Goal: Book appointment/travel/reservation

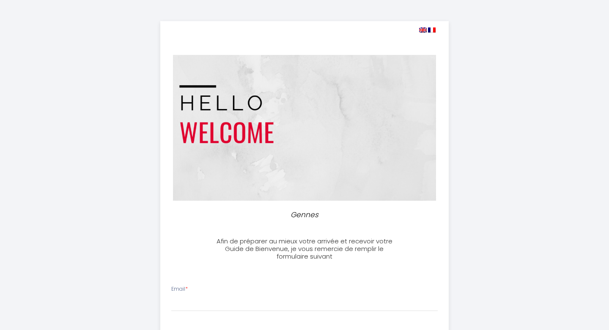
select select
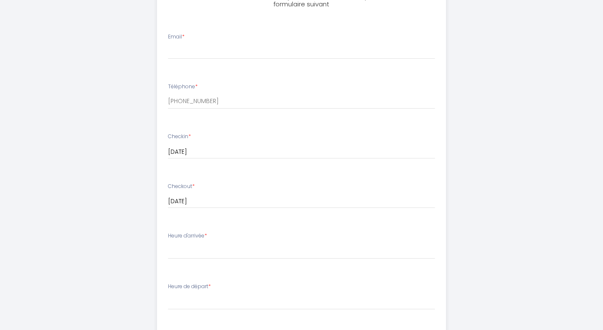
scroll to position [256, 0]
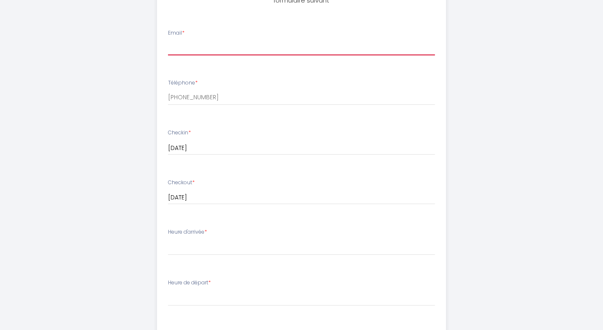
click at [227, 42] on input "Email *" at bounding box center [301, 47] width 267 height 15
paste input "[EMAIL_ADDRESS][DOMAIN_NAME]"
type input "[EMAIL_ADDRESS][DOMAIN_NAME]"
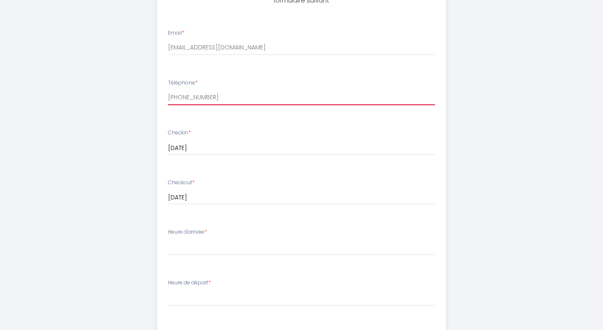
drag, startPoint x: 203, startPoint y: 101, endPoint x: 159, endPoint y: 100, distance: 44.0
click at [159, 100] on li "Téléphone * [PHONE_NUMBER]" at bounding box center [301, 96] width 288 height 45
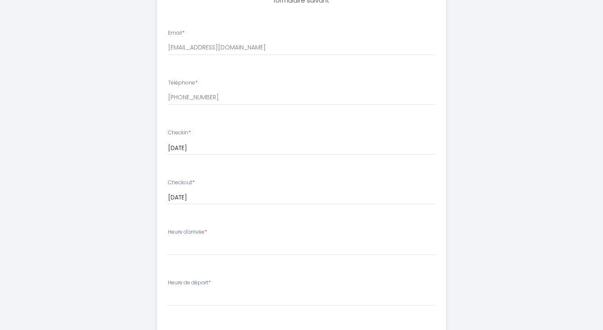
drag, startPoint x: 448, startPoint y: 139, endPoint x: 496, endPoint y: 133, distance: 49.0
click at [450, 139] on ul "Email * bugavitalie5@gmail.com Téléphone * +33778633933 Checkin * 11 Mon August…" at bounding box center [301, 258] width 299 height 478
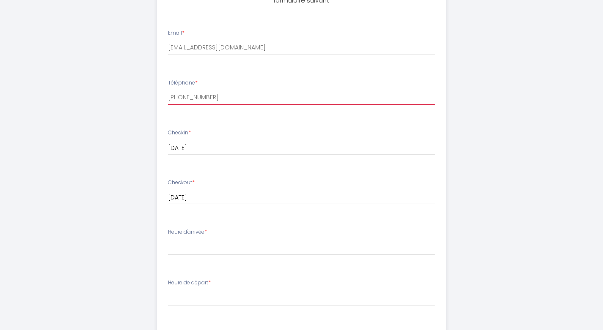
drag, startPoint x: 213, startPoint y: 96, endPoint x: 162, endPoint y: 95, distance: 50.8
click at [162, 95] on div "Téléphone * +33778633933" at bounding box center [301, 92] width 278 height 26
paste input "06 36 20 14 39"
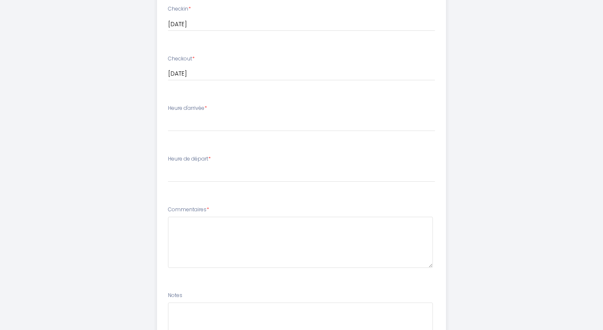
scroll to position [384, 0]
type input "06 36 20 14 39"
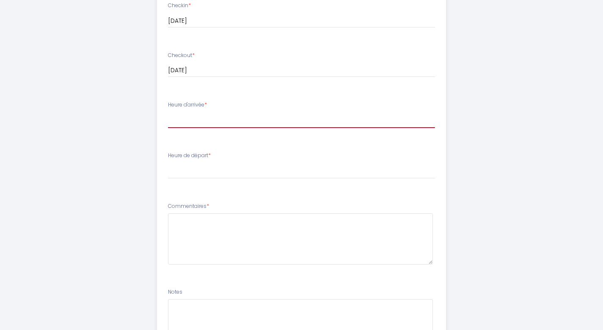
click at [183, 124] on select "16:30 17:00 17:30 18:00 18:30 19:00 19:30 20:00 20:30 21:00 21:30 22:00 22:30 2…" at bounding box center [301, 120] width 267 height 16
click at [168, 112] on select "16:30 17:00 17:30 18:00 18:30 19:00 19:30 20:00 20:30 21:00 21:30 22:00 22:30 2…" at bounding box center [301, 120] width 267 height 16
click at [189, 120] on select "16:30 17:00 17:30 18:00 18:30 19:00 19:30 20:00 20:30 21:00 21:30 22:00 22:30 2…" at bounding box center [301, 120] width 267 height 16
select select "17:30"
click at [168, 112] on select "16:30 17:00 17:30 18:00 18:30 19:00 19:30 20:00 20:30 21:00 21:30 22:00 22:30 2…" at bounding box center [301, 120] width 267 height 16
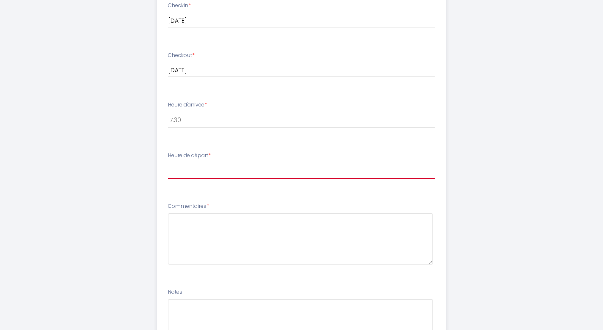
click at [180, 173] on select "00:00 00:30 01:00 01:30 02:00 02:30 03:00 03:30 04:00 04:30 05:00 05:30 06:00 0…" at bounding box center [301, 171] width 267 height 16
select select "10:00"
click at [168, 163] on select "00:00 00:30 01:00 01:30 02:00 02:30 03:00 03:30 04:00 04:30 05:00 05:30 06:00 0…" at bounding box center [301, 171] width 267 height 16
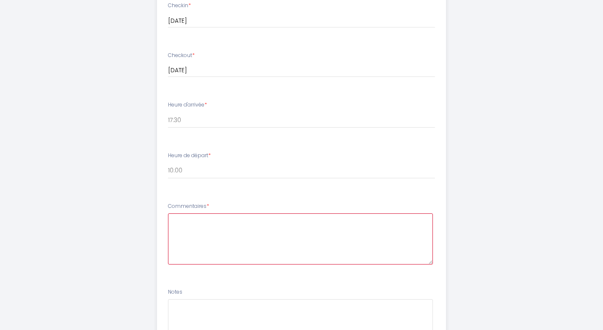
click at [195, 229] on textarea at bounding box center [300, 239] width 265 height 51
type textarea "L"
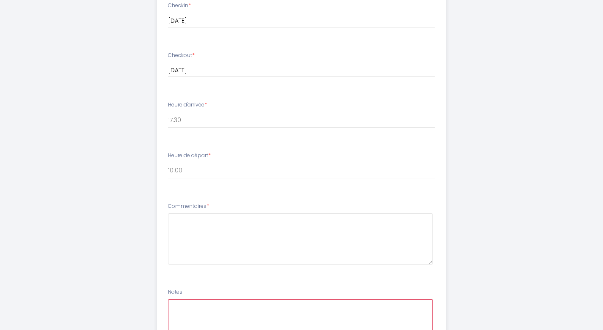
click at [264, 311] on textarea at bounding box center [300, 325] width 265 height 51
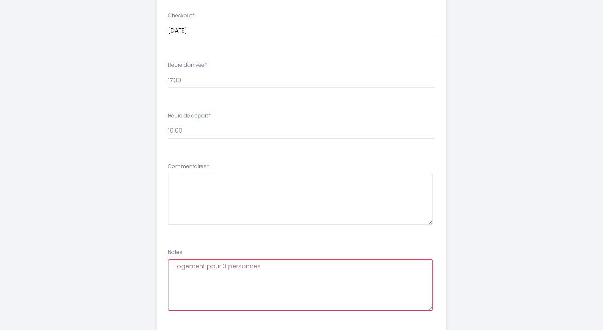
scroll to position [476, 0]
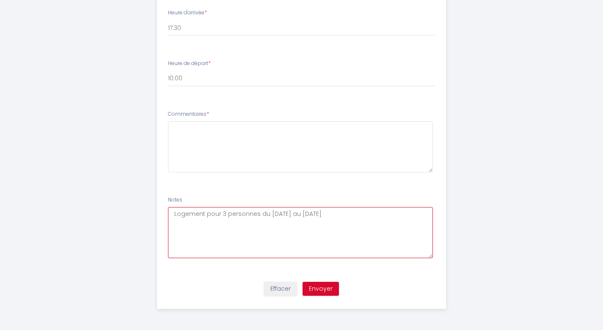
type textarea "Logement pour 3 personnes du [DATE] au [DATE]"
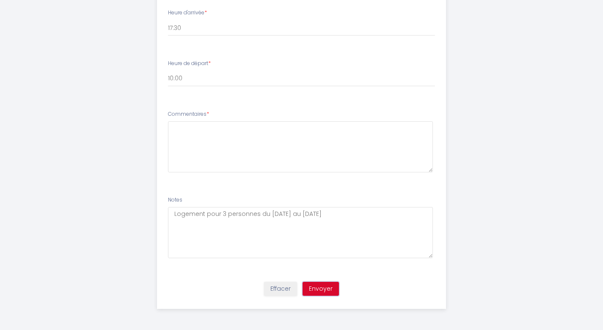
click at [326, 290] on button "Envoyer" at bounding box center [321, 289] width 36 height 14
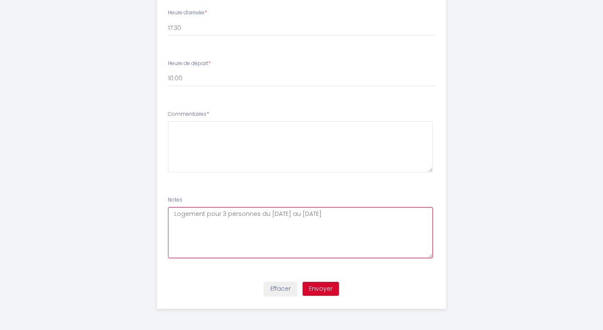
drag, startPoint x: 310, startPoint y: 214, endPoint x: 167, endPoint y: 214, distance: 143.0
click at [167, 214] on li "Notes Logement pour 3 personnes du 11 au 13 aout" at bounding box center [301, 231] width 288 height 81
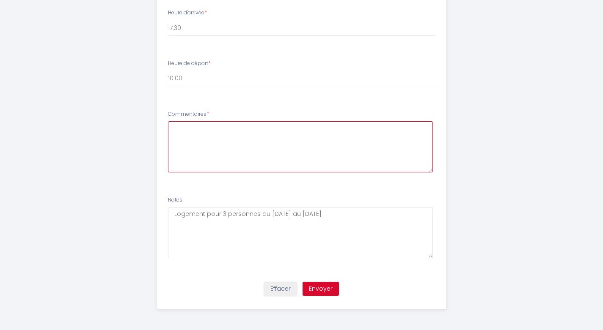
click at [185, 128] on textarea at bounding box center [300, 146] width 265 height 51
paste textarea "Logement pour 3 personnes du [DATE] au [DATE]"
type textarea "Logement pour 3 personnes du [DATE] au [DATE]"
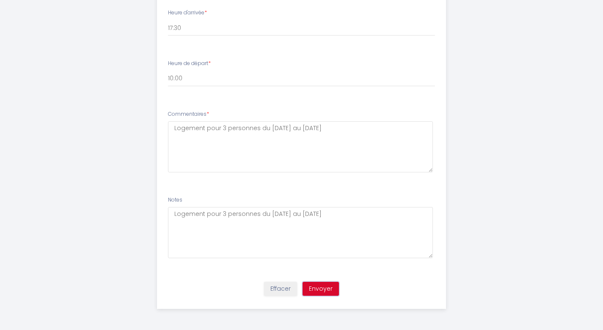
click at [325, 289] on button "Envoyer" at bounding box center [321, 289] width 36 height 14
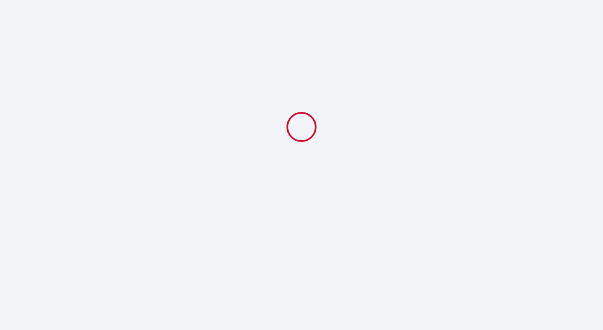
scroll to position [0, 0]
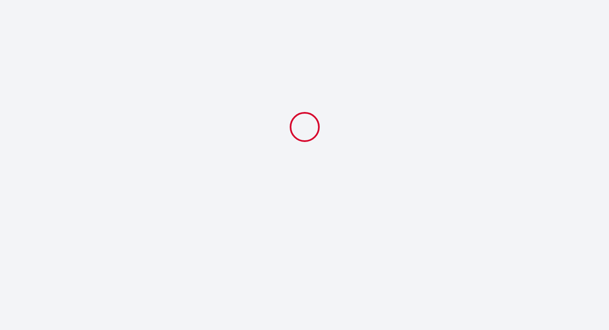
select select "17:30"
select select "10:00"
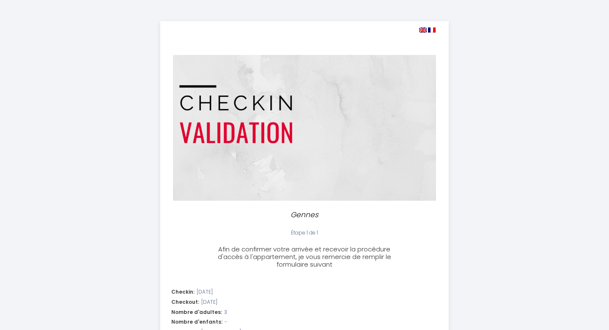
select select "17:30"
select select "10:00"
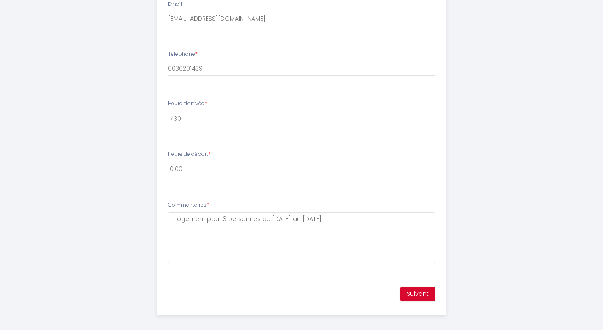
scroll to position [380, 0]
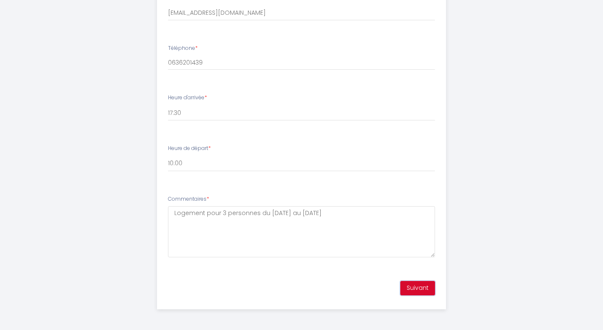
click at [424, 290] on button "Suivant" at bounding box center [417, 288] width 35 height 14
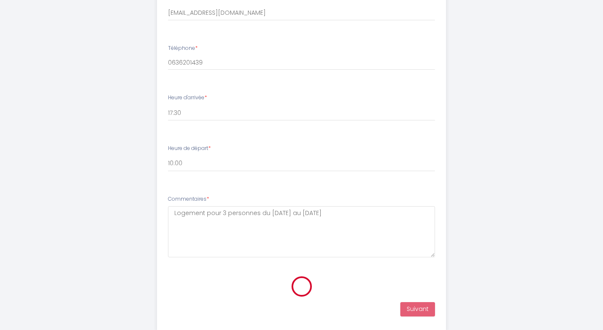
scroll to position [149, 0]
